Goal: Transaction & Acquisition: Purchase product/service

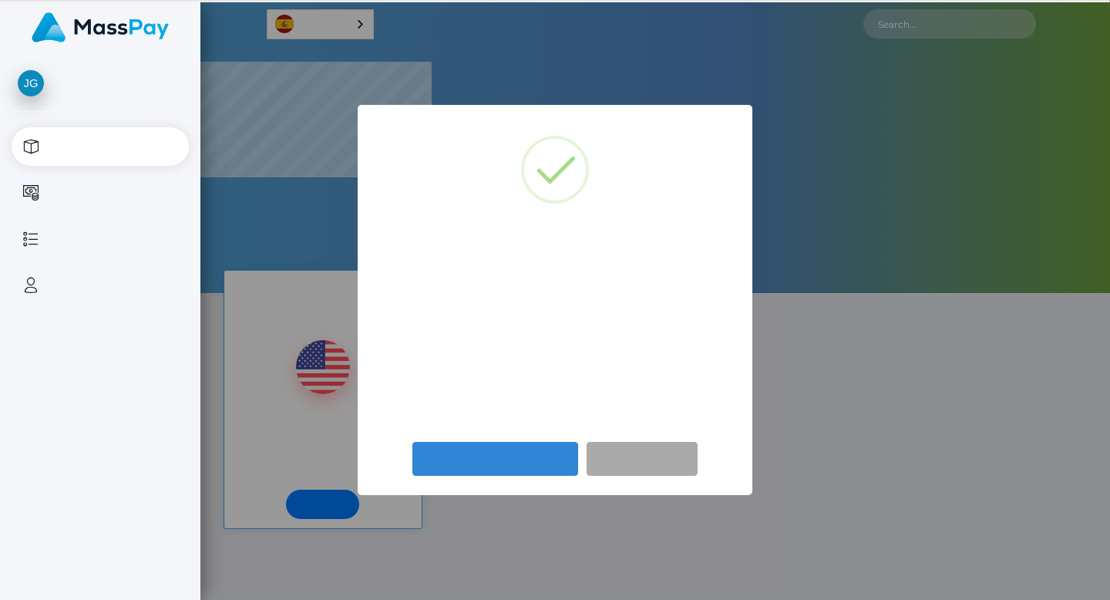
select select
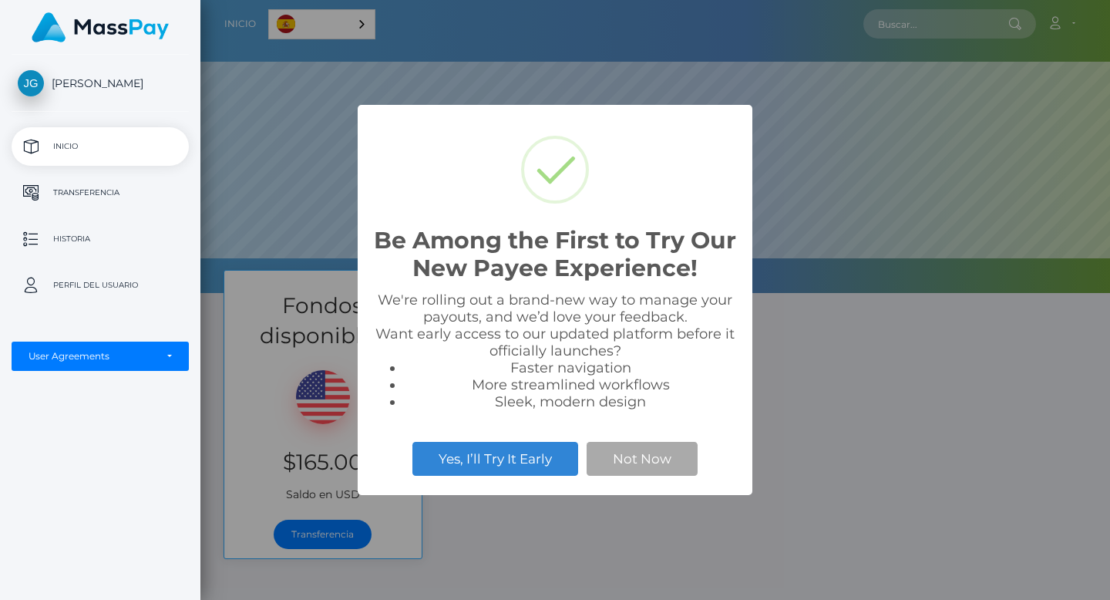
scroll to position [293, 910]
click at [661, 461] on button "Not Now" at bounding box center [642, 459] width 111 height 34
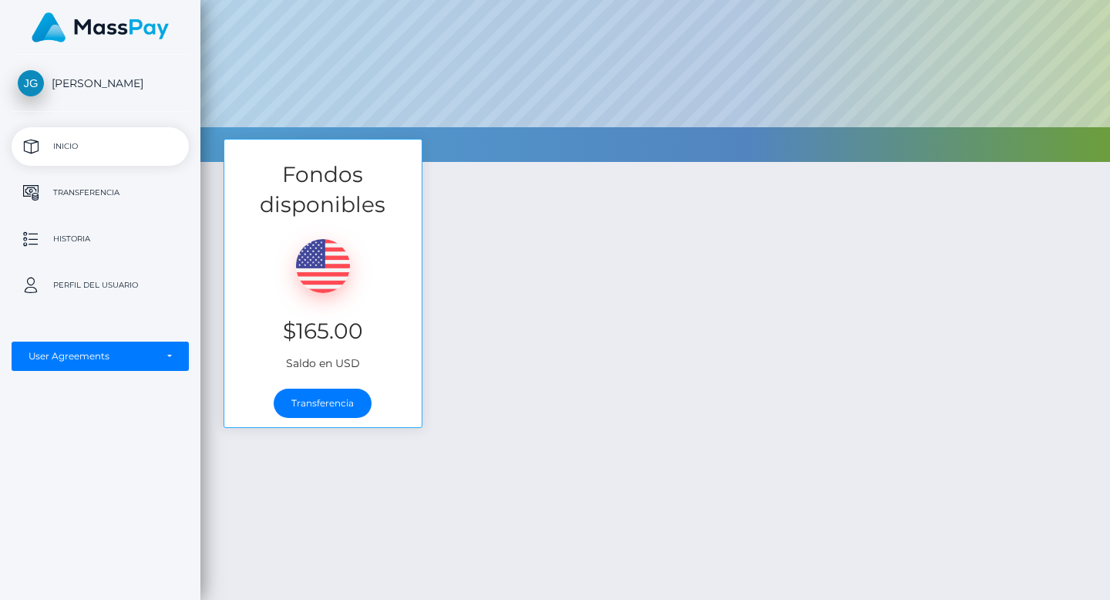
scroll to position [138, 0]
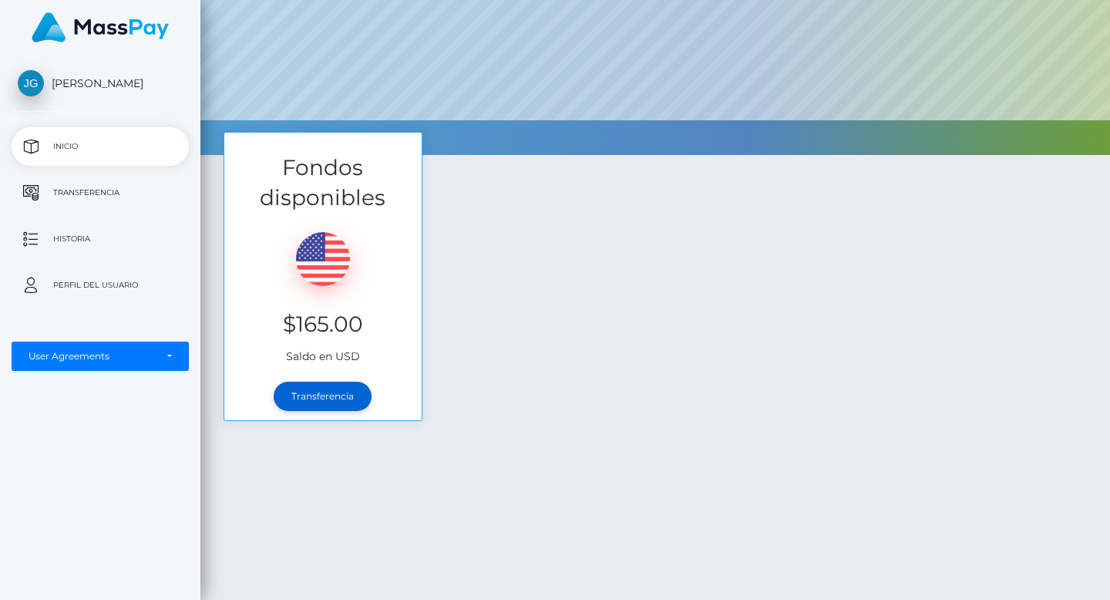
click at [319, 393] on link "Transferencia" at bounding box center [323, 396] width 98 height 29
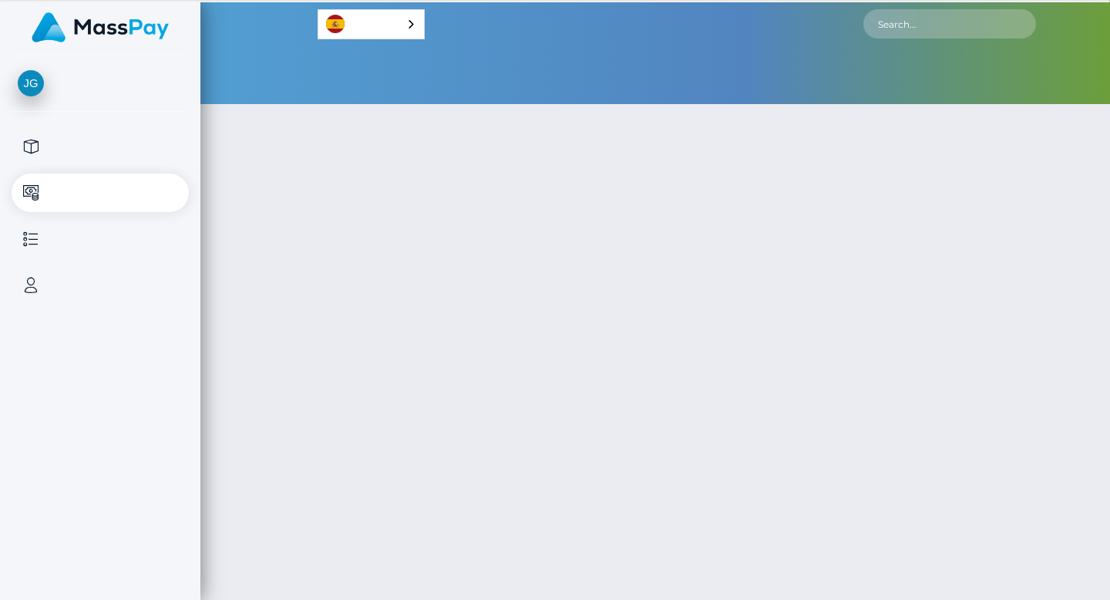
select select
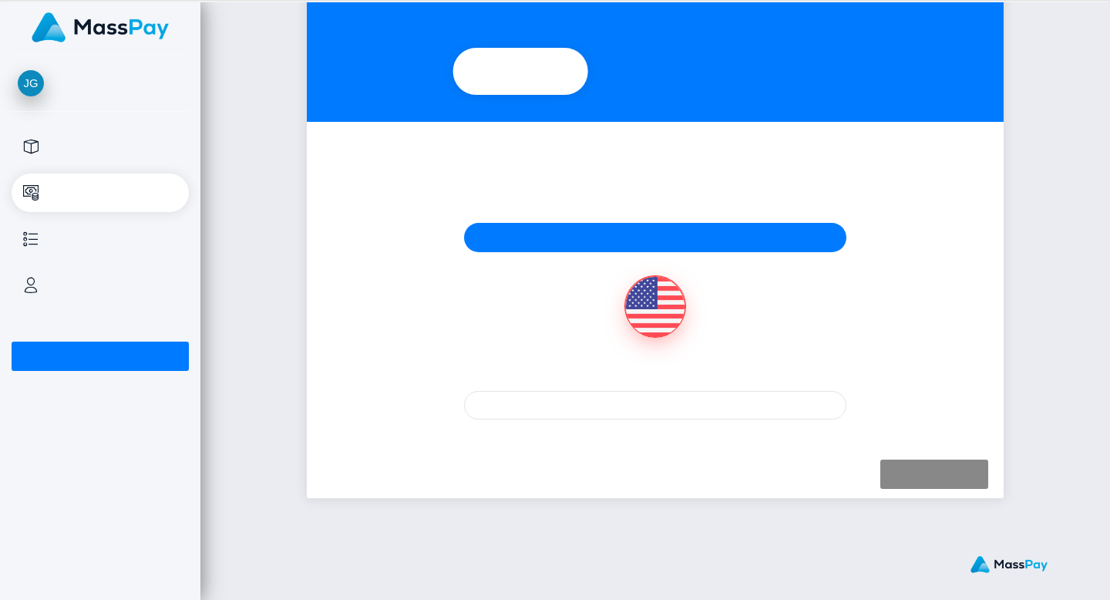
scroll to position [135, 0]
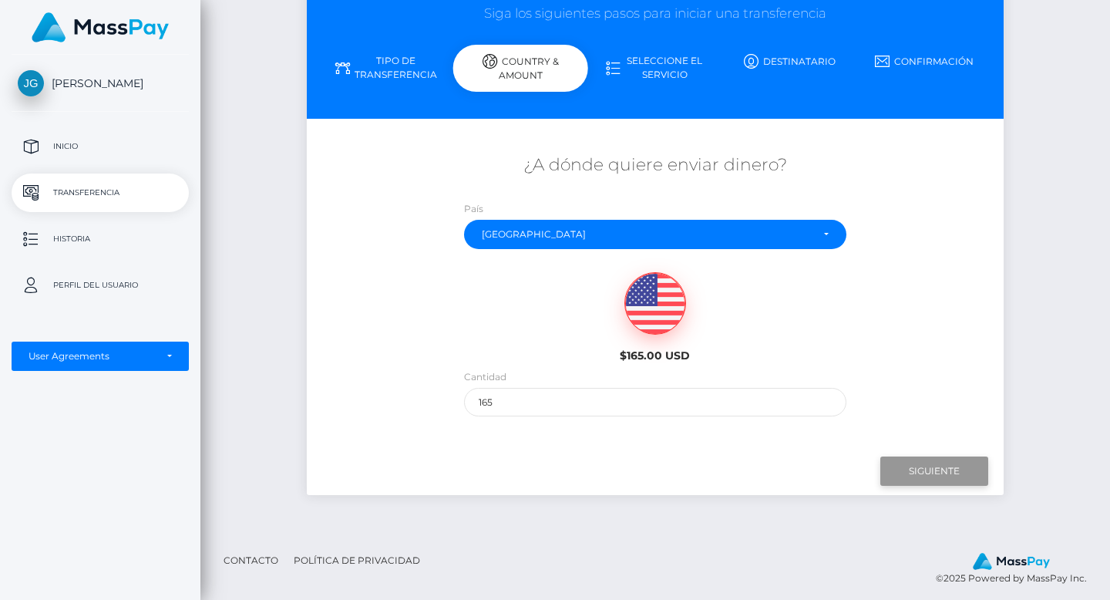
click at [927, 466] on input "Next" at bounding box center [934, 470] width 108 height 29
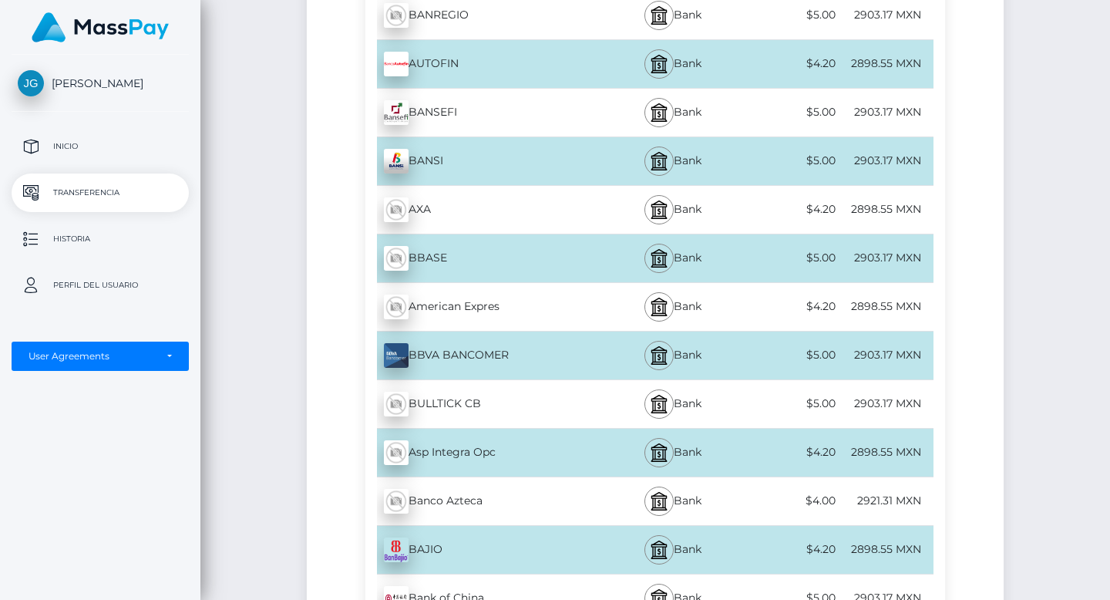
scroll to position [1137, 0]
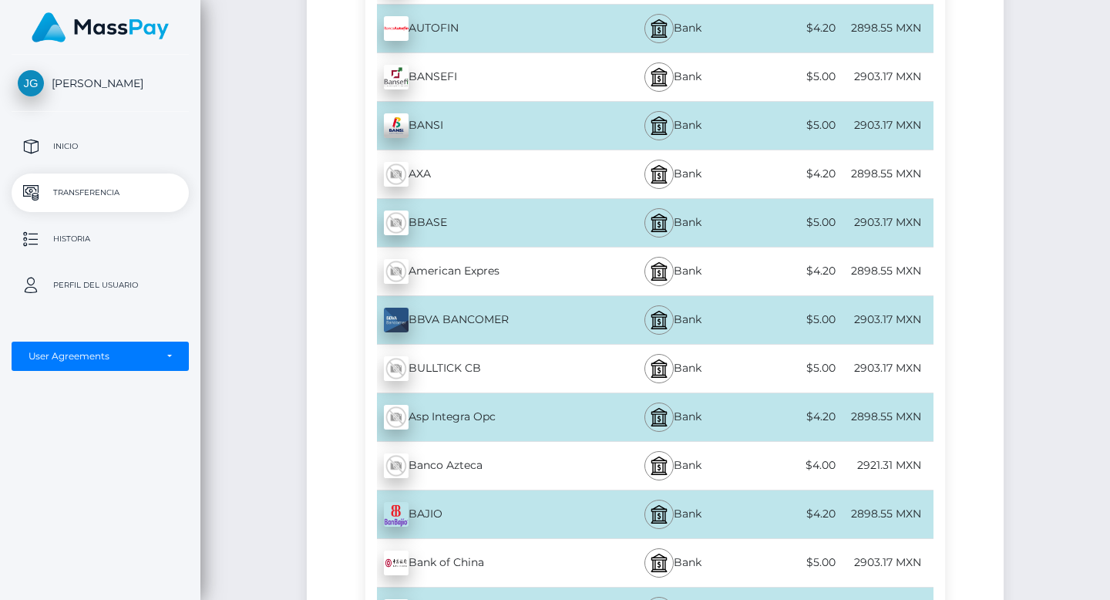
click at [456, 463] on div "Banco Azteca - MXN" at bounding box center [483, 465] width 237 height 43
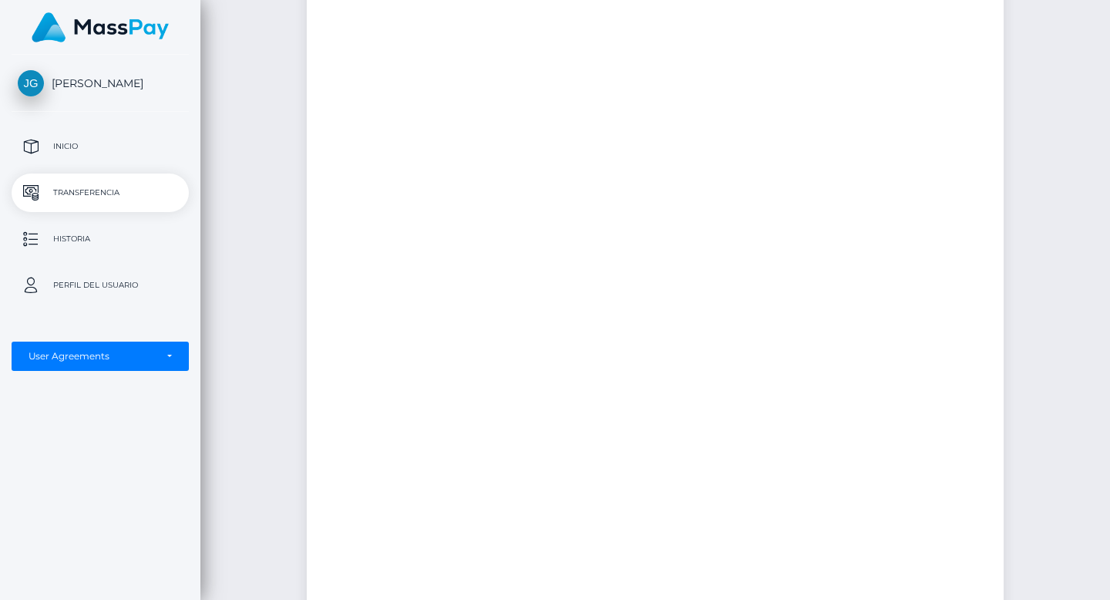
scroll to position [0, 0]
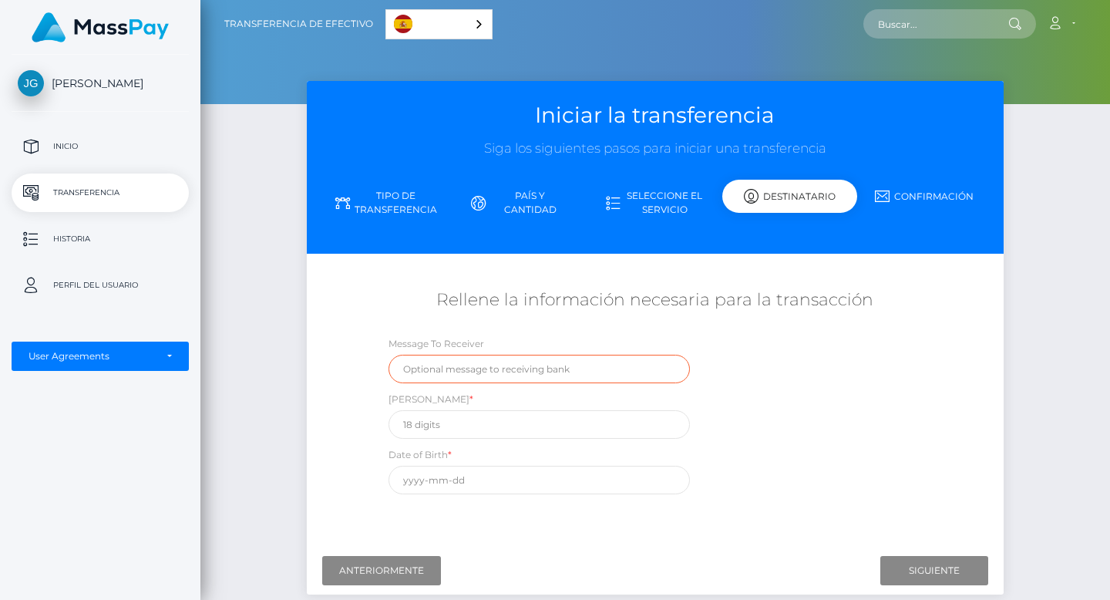
click at [472, 375] on input "text" at bounding box center [540, 369] width 302 height 29
type input "ievolution"
click at [453, 482] on input "text" at bounding box center [540, 480] width 302 height 29
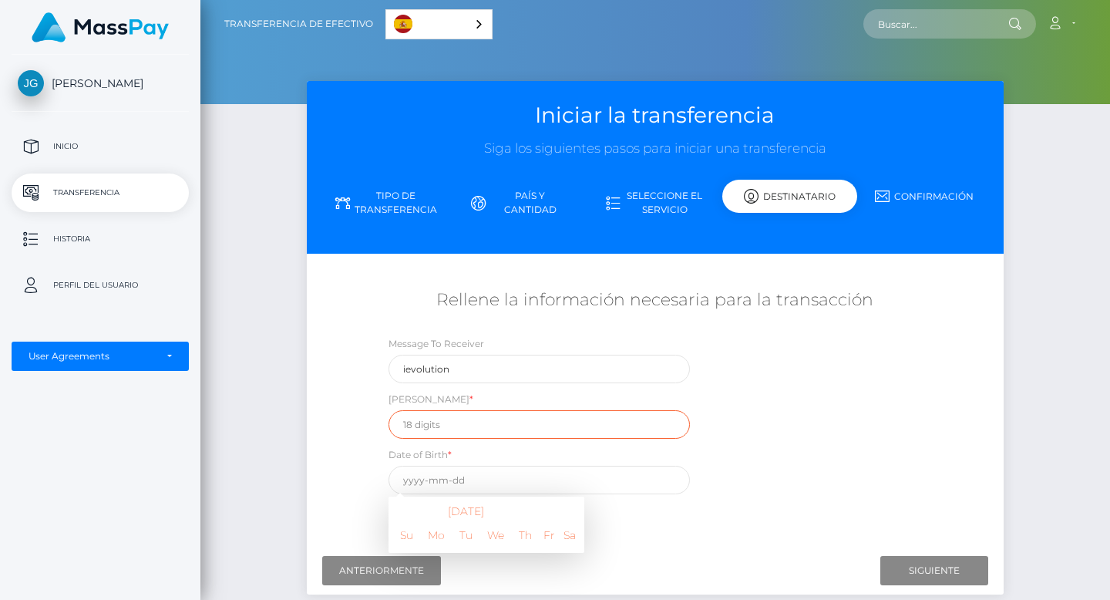
click at [428, 419] on input "text" at bounding box center [540, 424] width 302 height 29
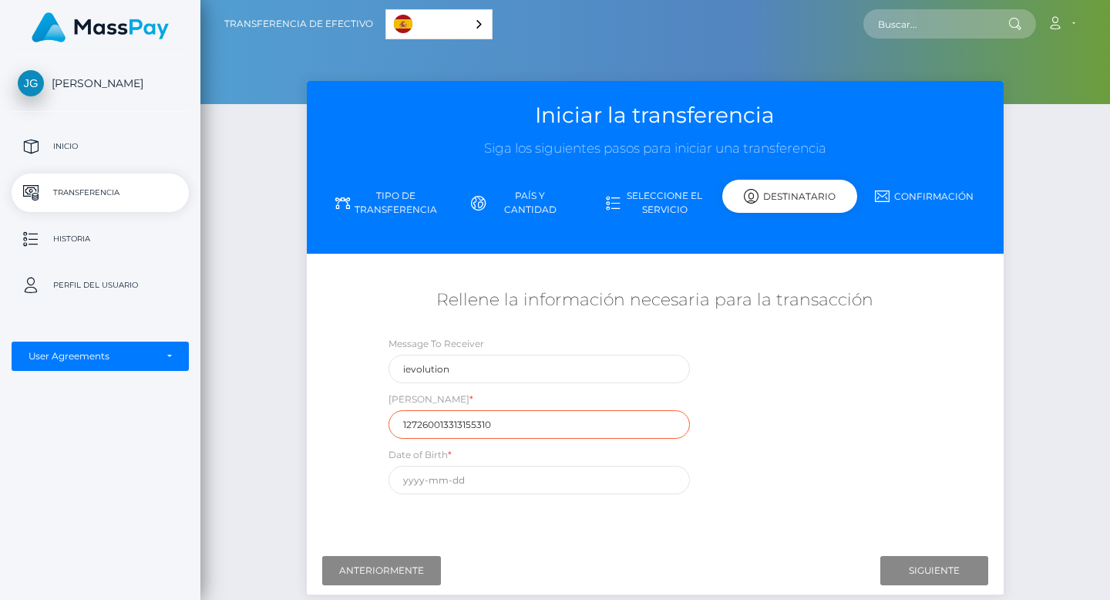
type input "127260013313155310"
click at [413, 481] on input "text" at bounding box center [540, 480] width 302 height 29
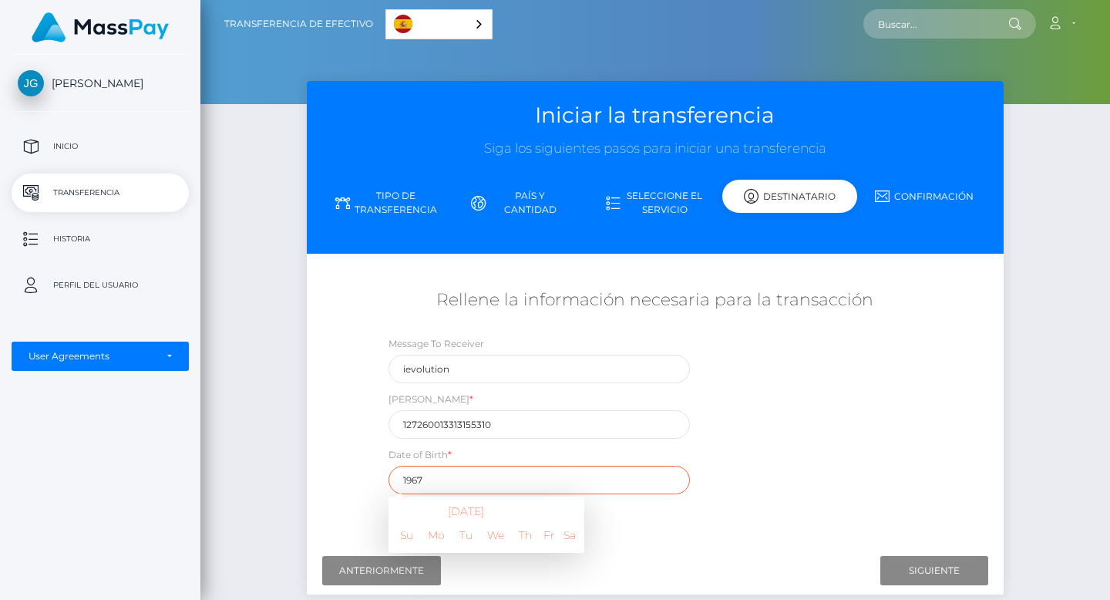
click at [483, 480] on input "1967" at bounding box center [540, 480] width 302 height 29
type input "1"
type input "[DATE]"
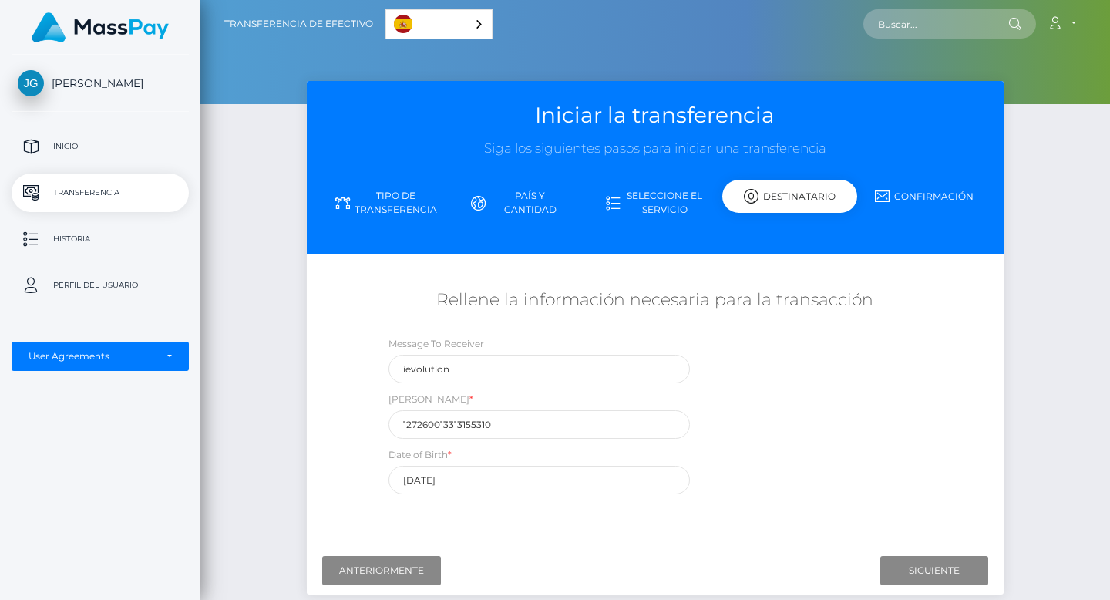
click at [840, 529] on div "¿A dónde quiere enviar dinero? País Abjasia [GEOGRAPHIC_DATA] [GEOGRAPHIC_DATA]…" at bounding box center [654, 402] width 673 height 274
click at [904, 566] on input "Next" at bounding box center [934, 570] width 108 height 29
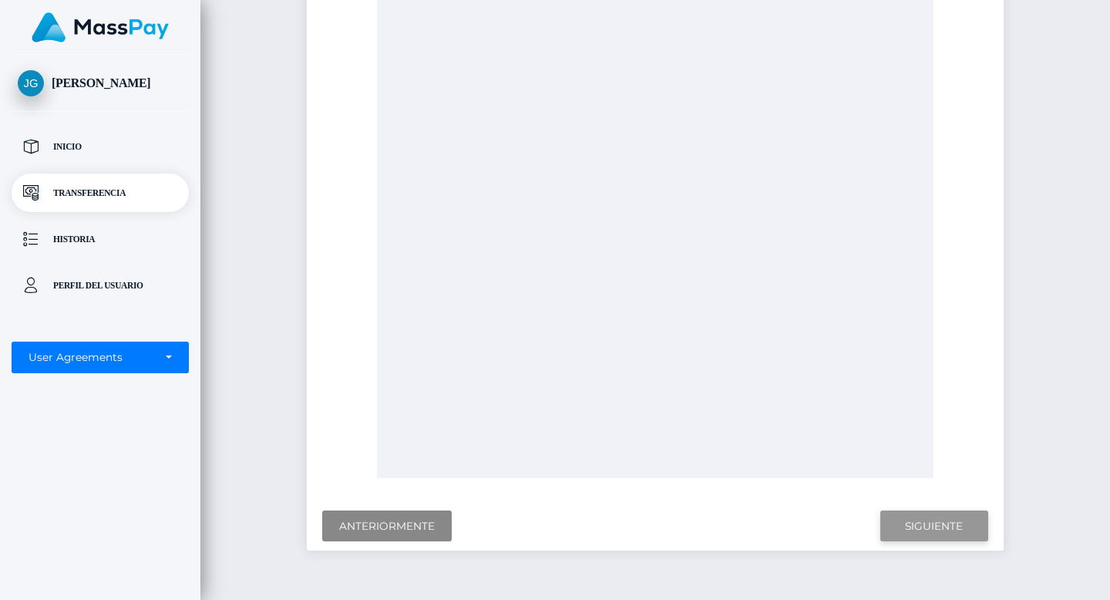
scroll to position [525, 0]
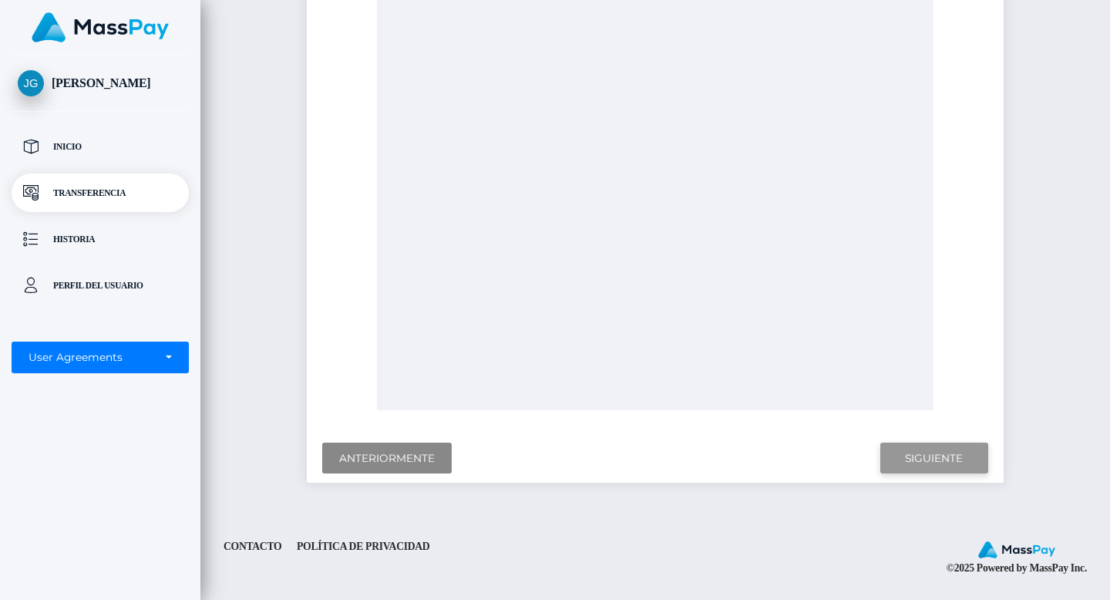
click at [910, 453] on input "Next" at bounding box center [934, 459] width 108 height 32
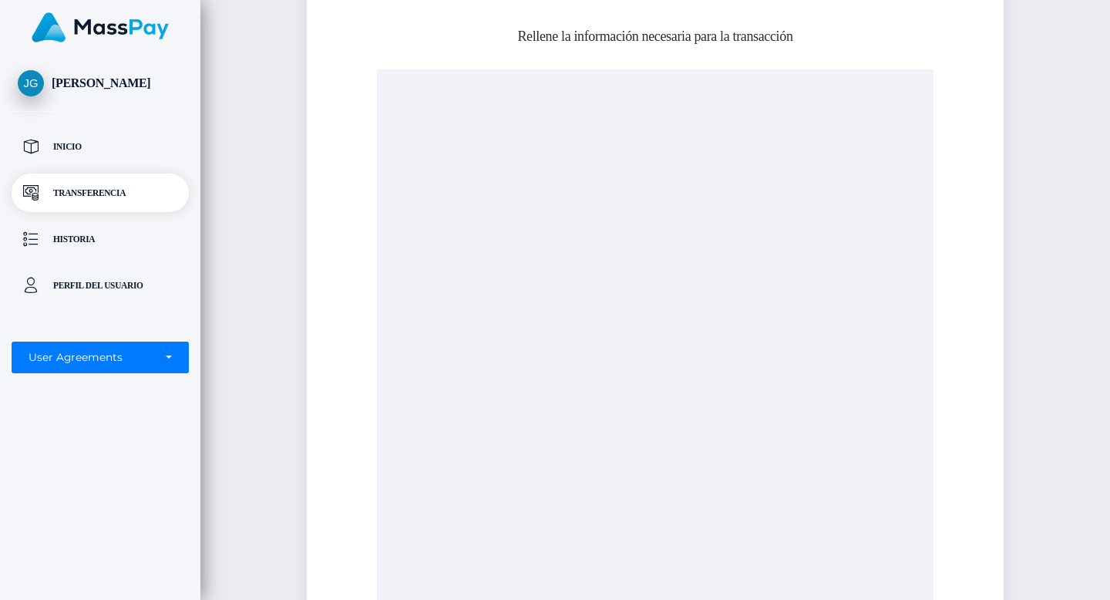
scroll to position [0, 0]
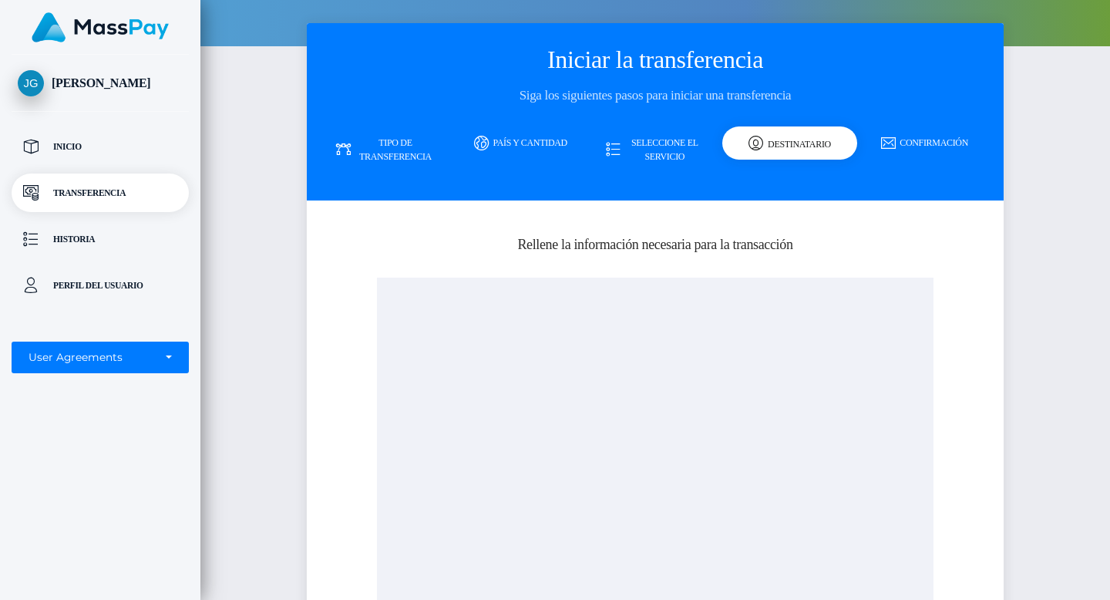
click at [705, 386] on div at bounding box center [655, 578] width 557 height 600
click at [705, 459] on div at bounding box center [655, 578] width 557 height 600
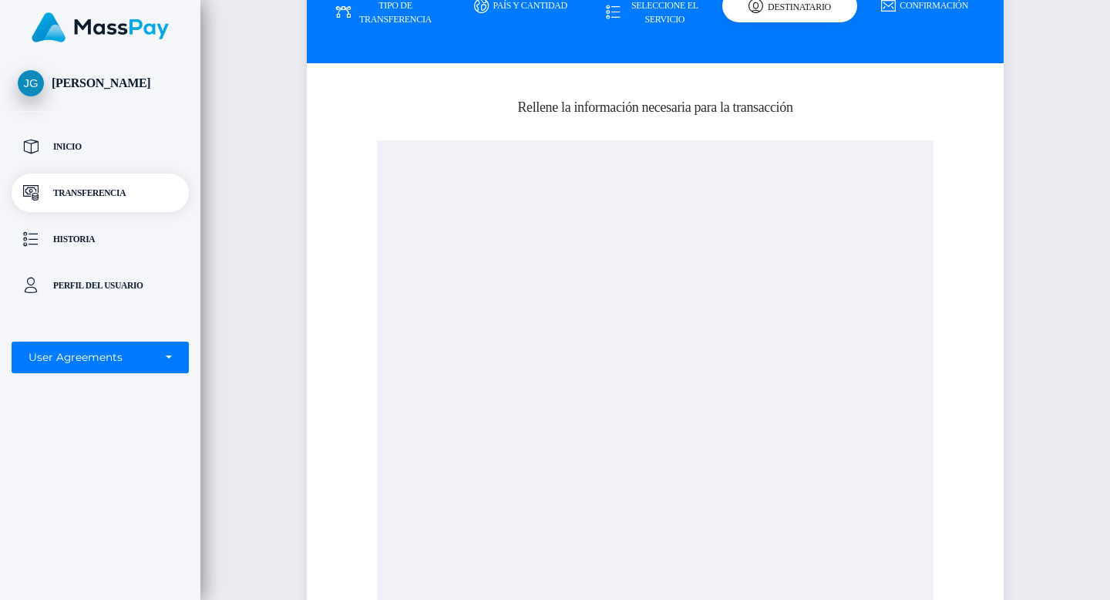
scroll to position [348, 0]
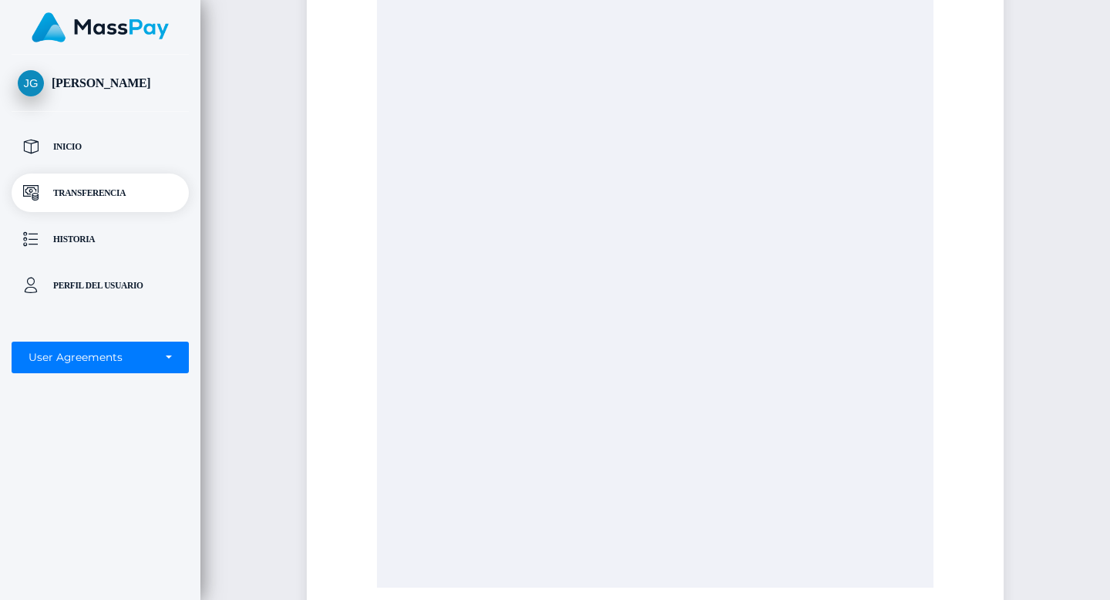
click at [624, 448] on div at bounding box center [655, 288] width 557 height 600
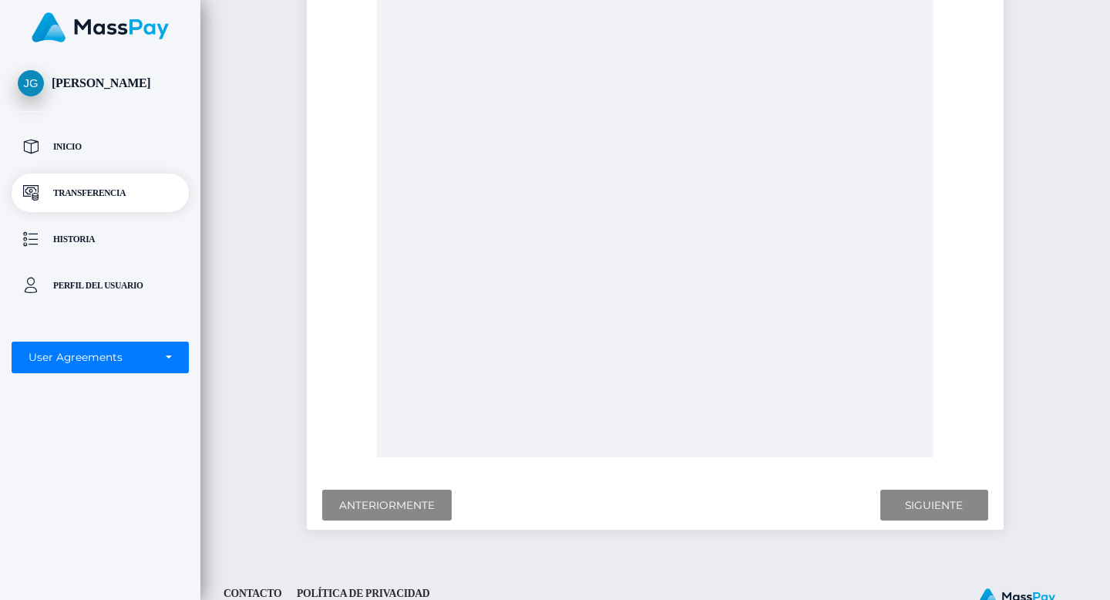
scroll to position [525, 0]
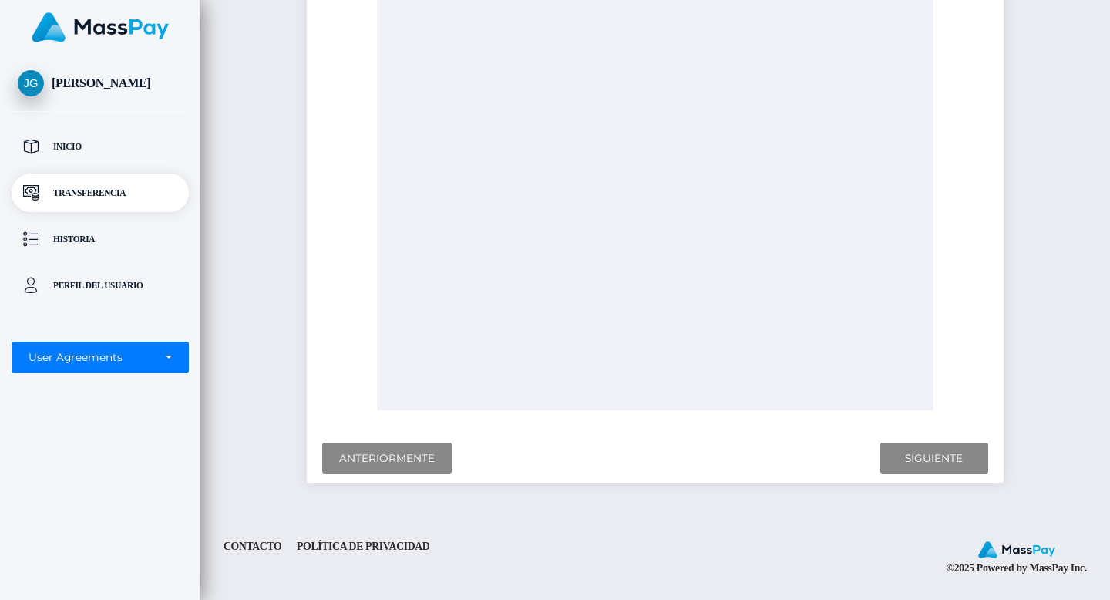
click at [624, 452] on div at bounding box center [654, 459] width 665 height 32
click at [951, 467] on input "Next" at bounding box center [934, 459] width 108 height 32
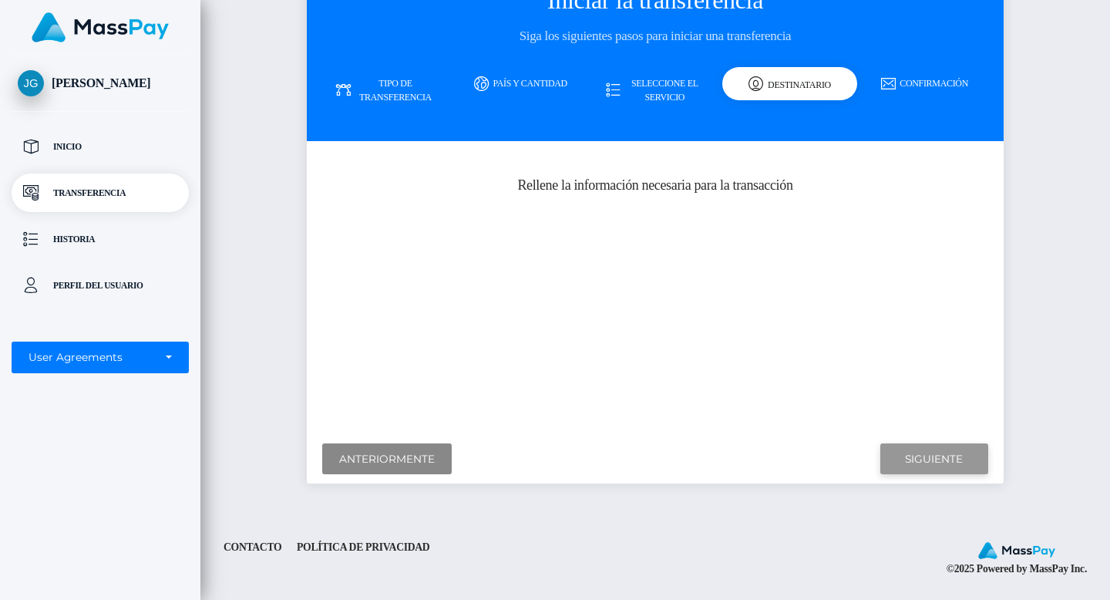
scroll to position [118, 0]
click at [908, 70] on link "Confirmación" at bounding box center [924, 83] width 135 height 27
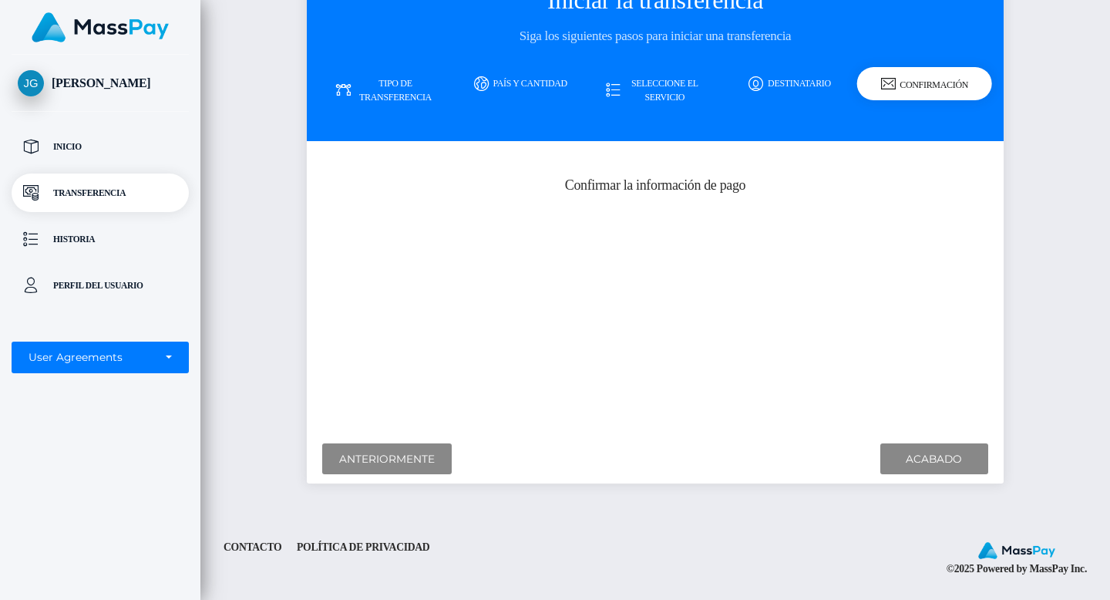
click at [786, 83] on link "Destinatario" at bounding box center [789, 83] width 135 height 27
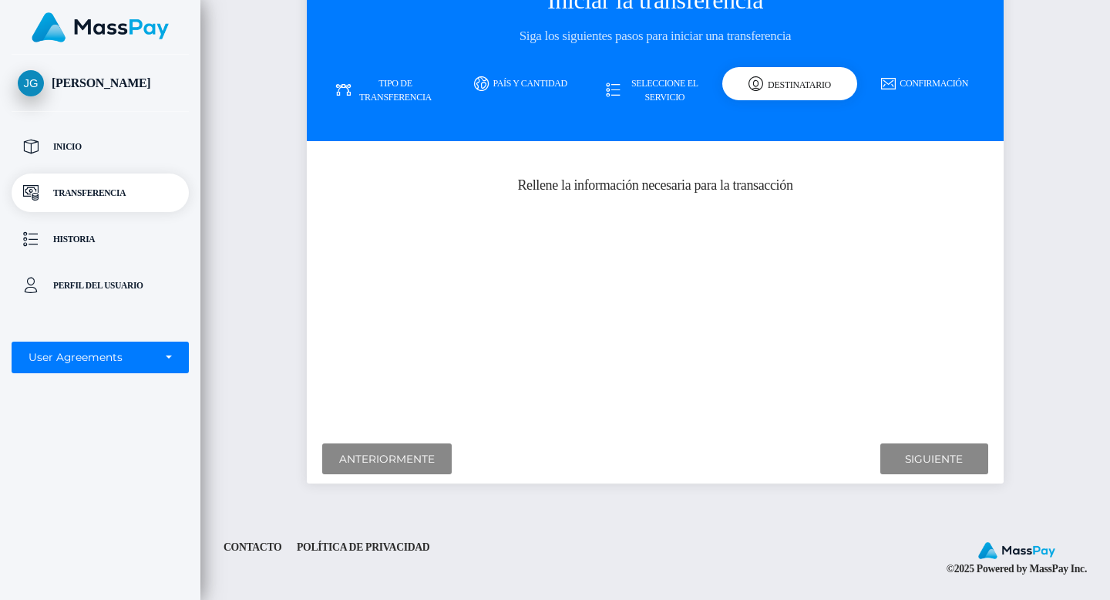
scroll to position [0, 0]
